Goal: Navigation & Orientation: Find specific page/section

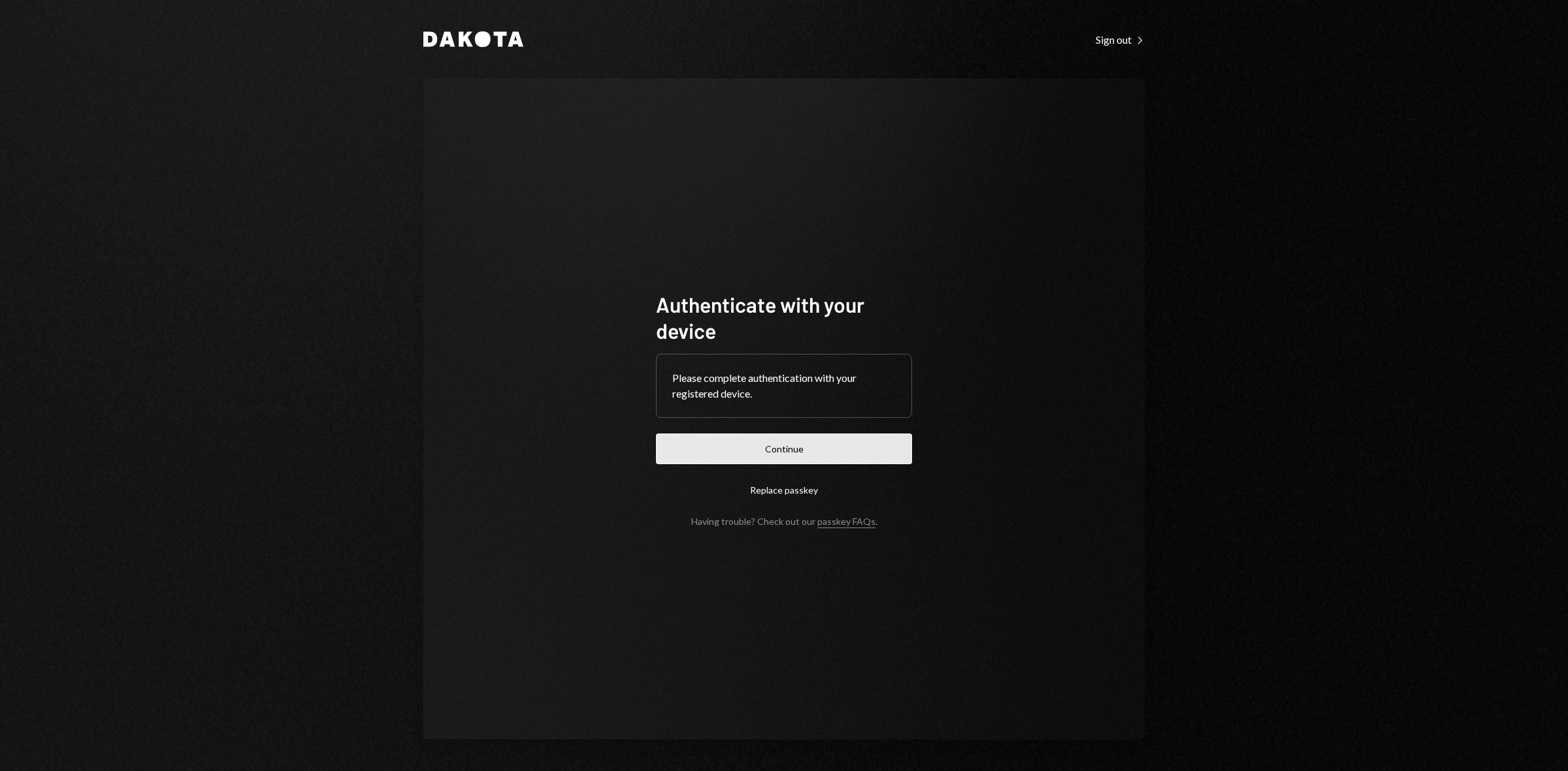
click at [794, 445] on button "Continue" at bounding box center [784, 449] width 256 height 30
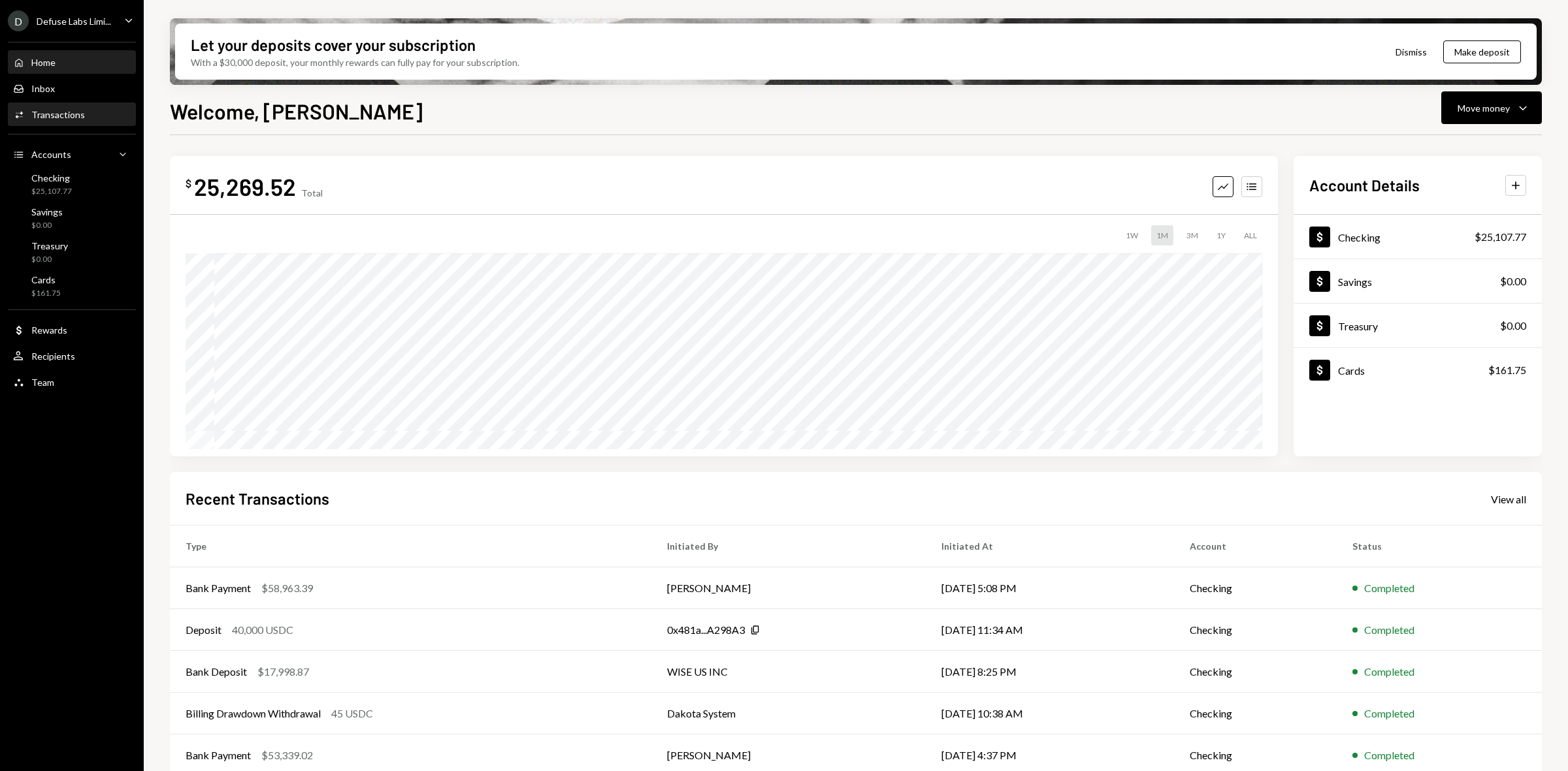
click at [75, 110] on div "Transactions" at bounding box center [58, 114] width 54 height 11
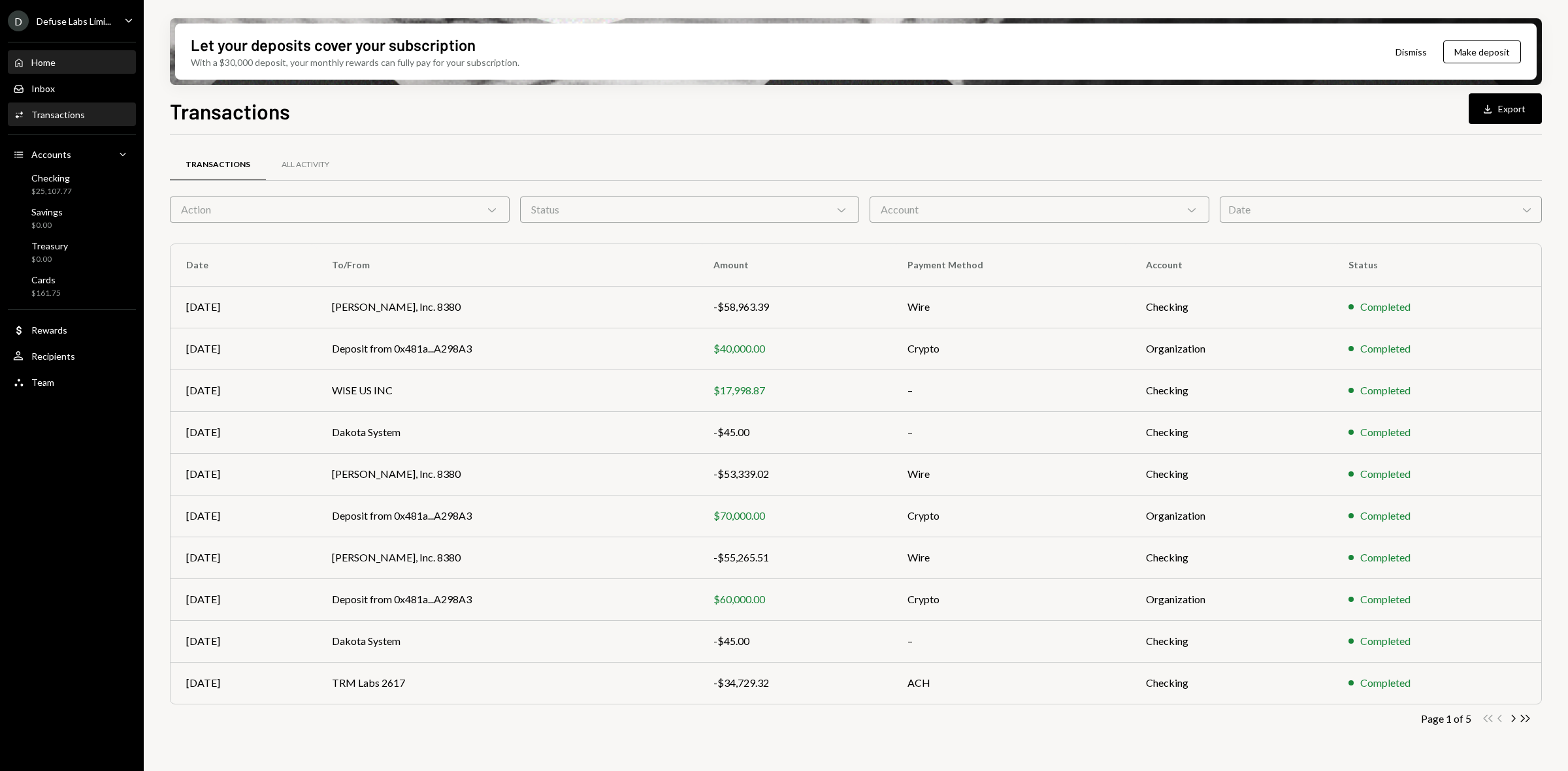
click at [46, 64] on div "Home" at bounding box center [43, 62] width 24 height 11
